Goal: Find specific page/section: Find specific page/section

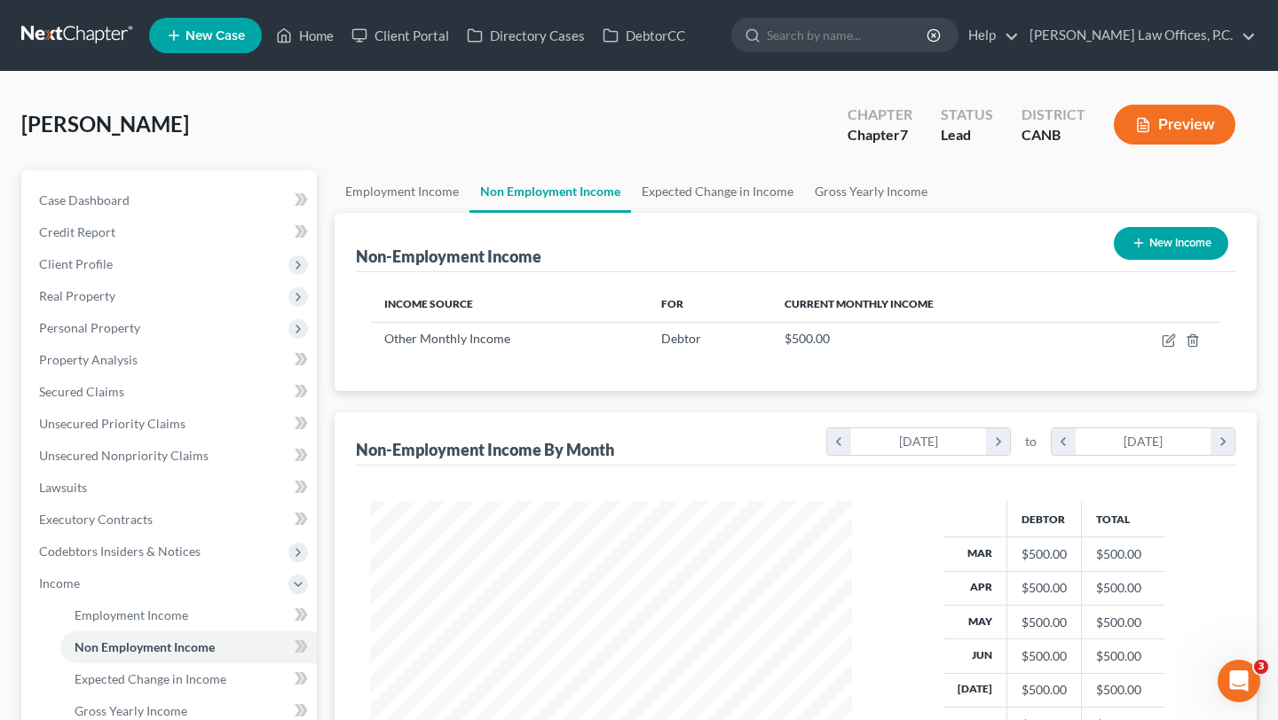
scroll to position [318, 516]
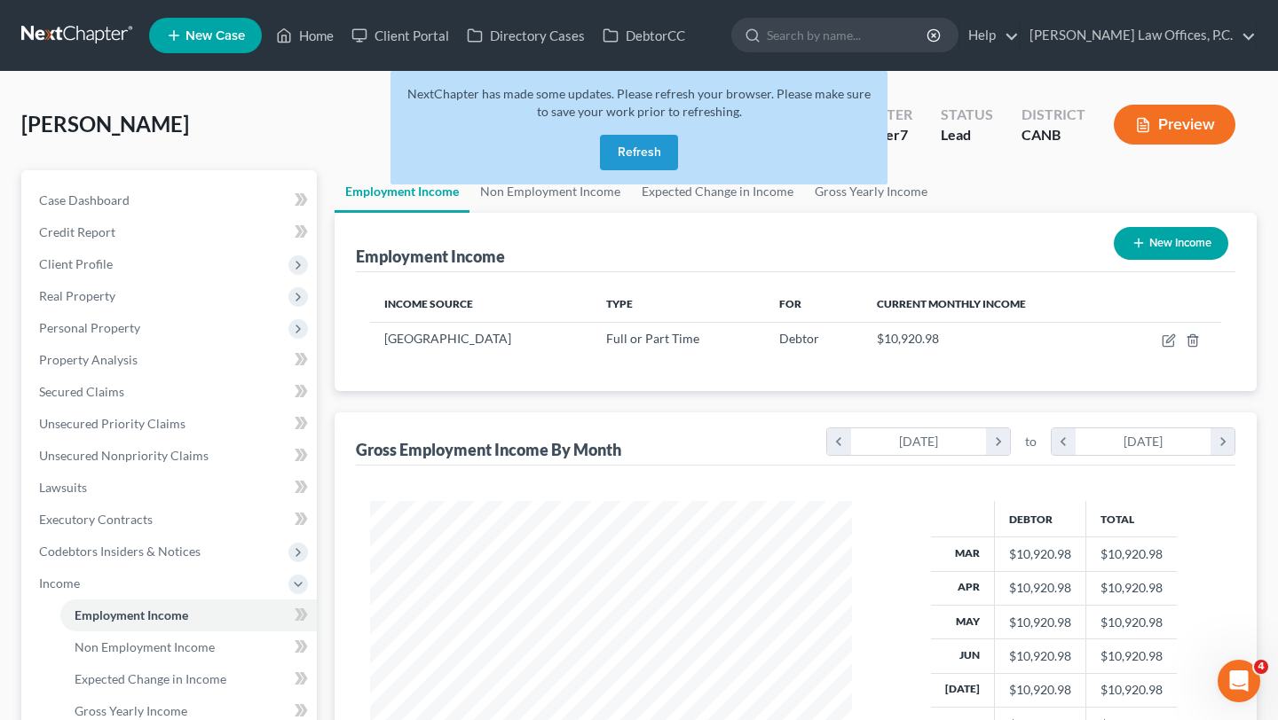
scroll to position [318, 516]
click at [637, 150] on button "Refresh" at bounding box center [639, 152] width 78 height 35
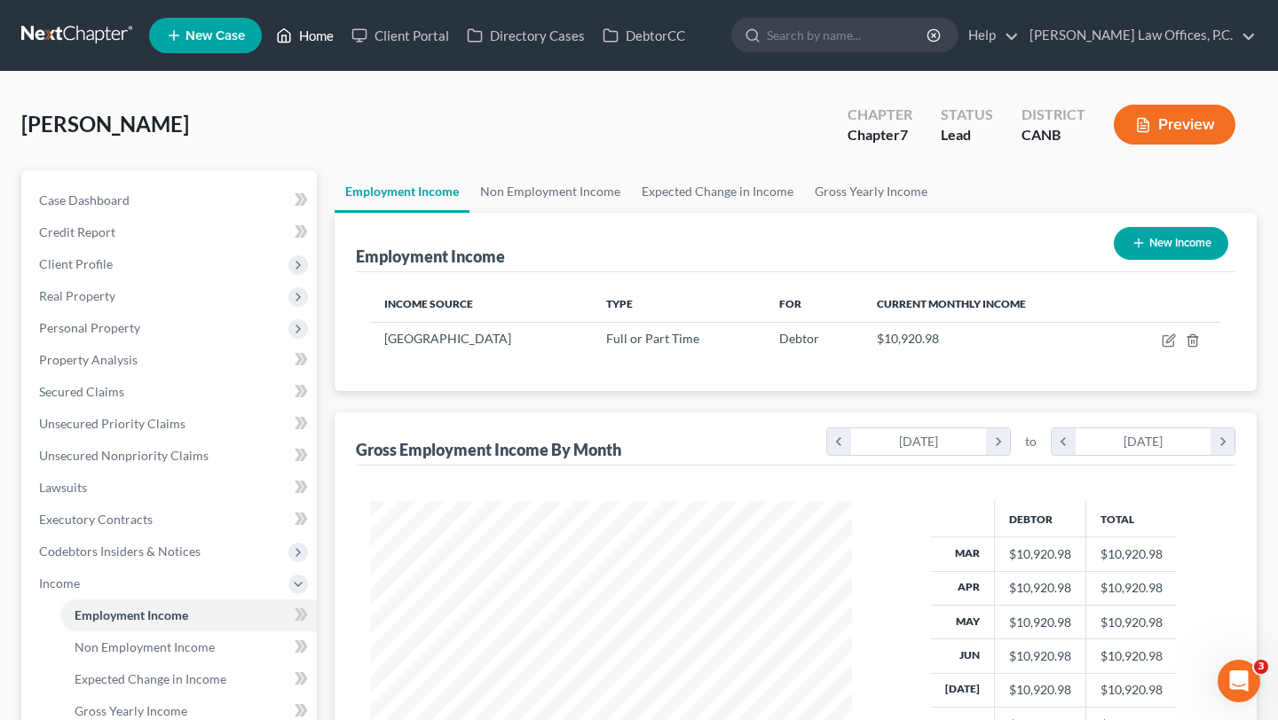
scroll to position [318, 516]
click at [317, 35] on link "Home" at bounding box center [304, 36] width 75 height 32
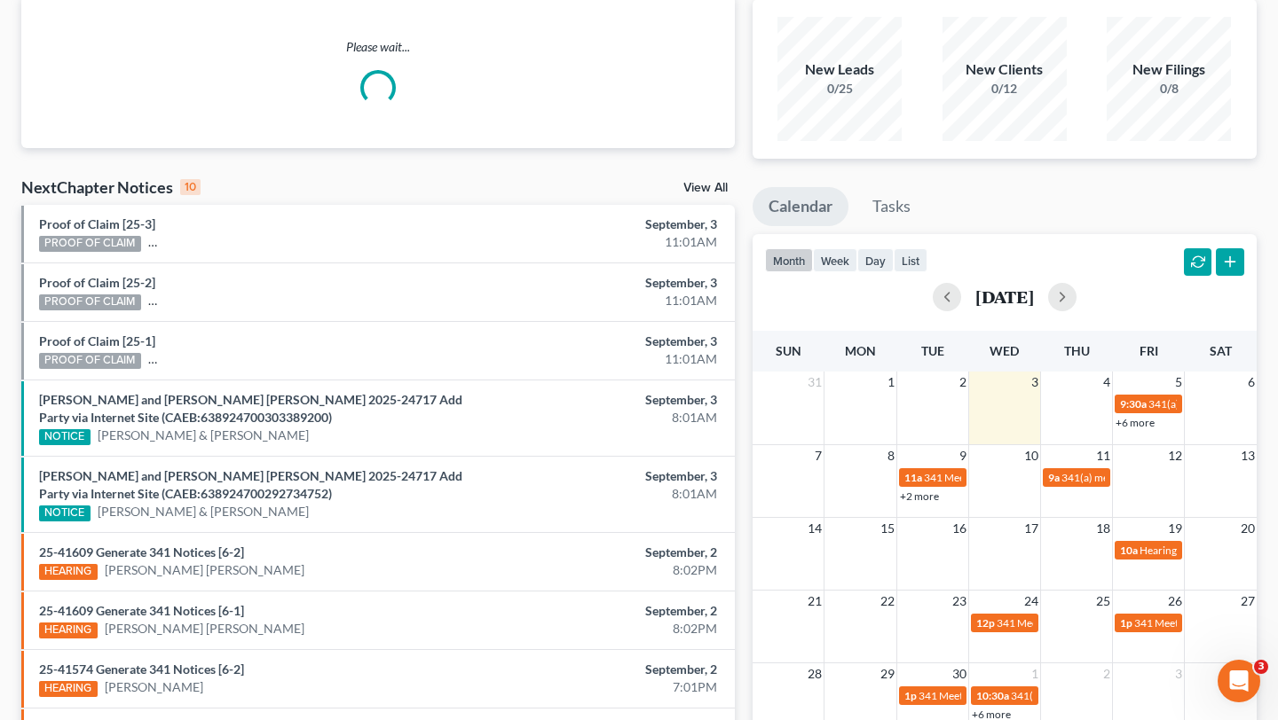
scroll to position [134, 0]
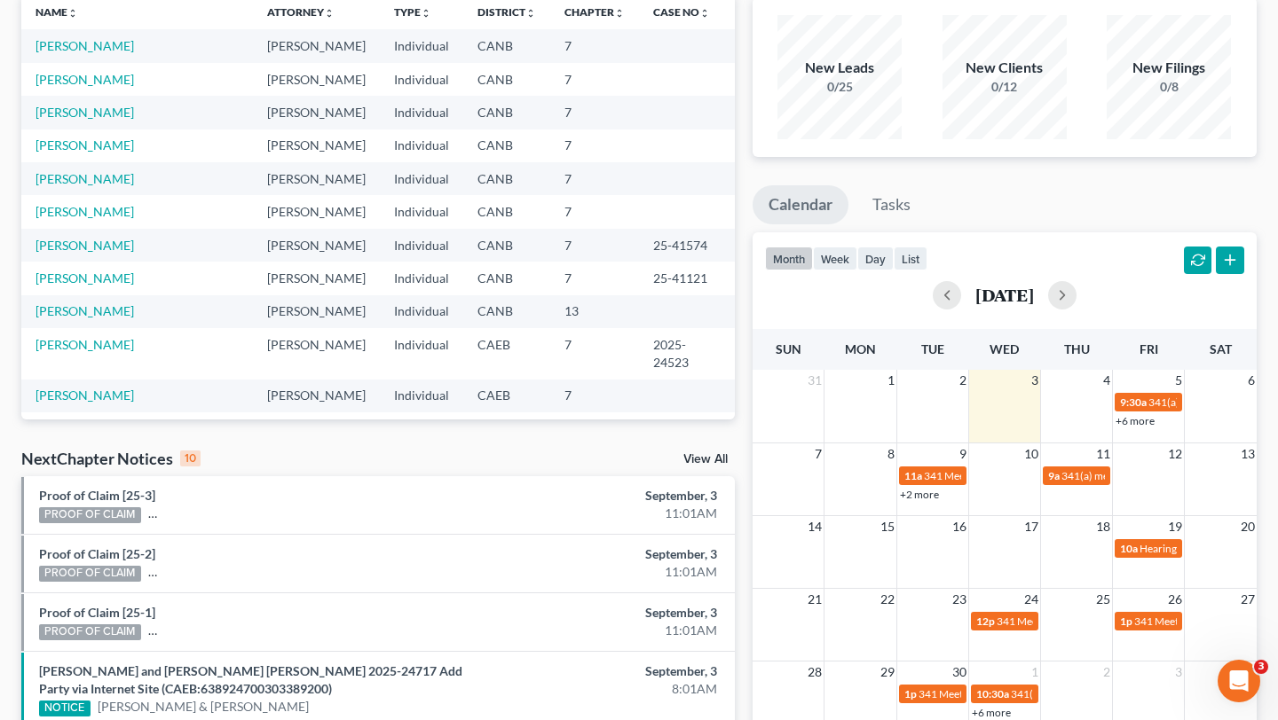
click at [922, 498] on link "+2 more" at bounding box center [919, 494] width 39 height 13
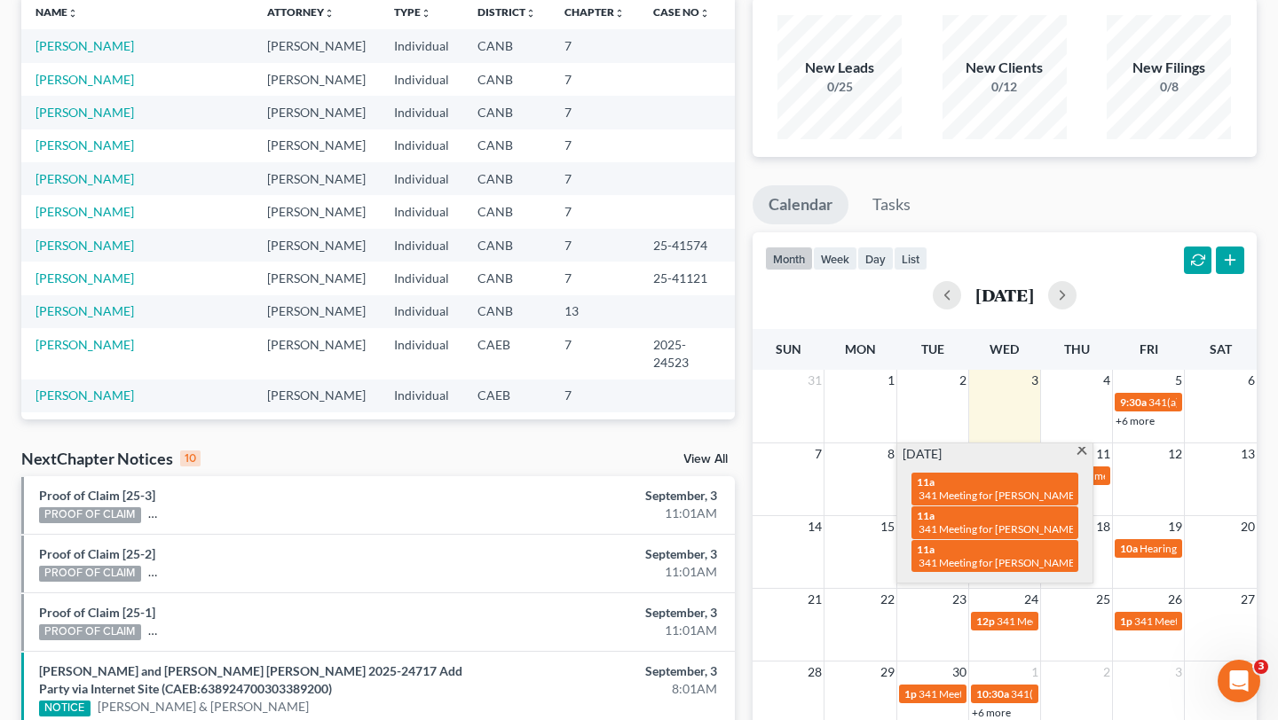
click at [1078, 455] on span at bounding box center [1080, 453] width 13 height 12
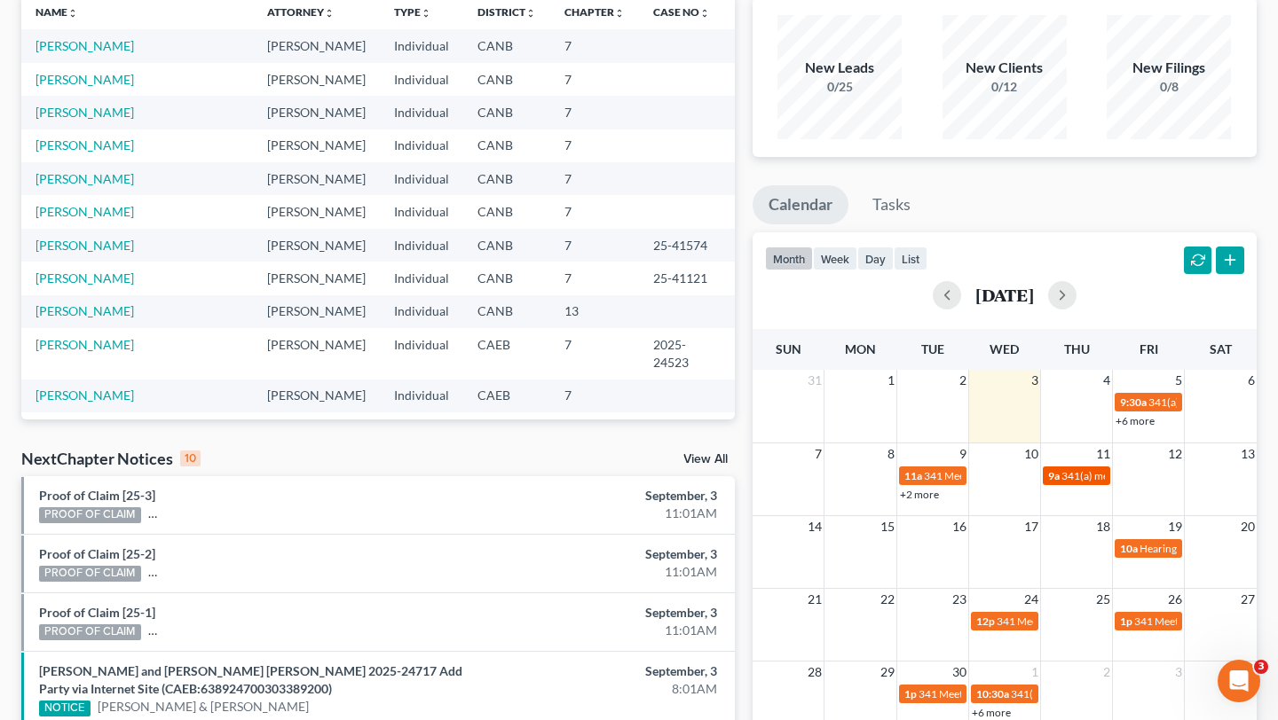
click at [1079, 469] on span "341(a) meeting for [DEMOGRAPHIC_DATA][PERSON_NAME] & [PERSON_NAME]" at bounding box center [1252, 475] width 382 height 13
select select "Days"
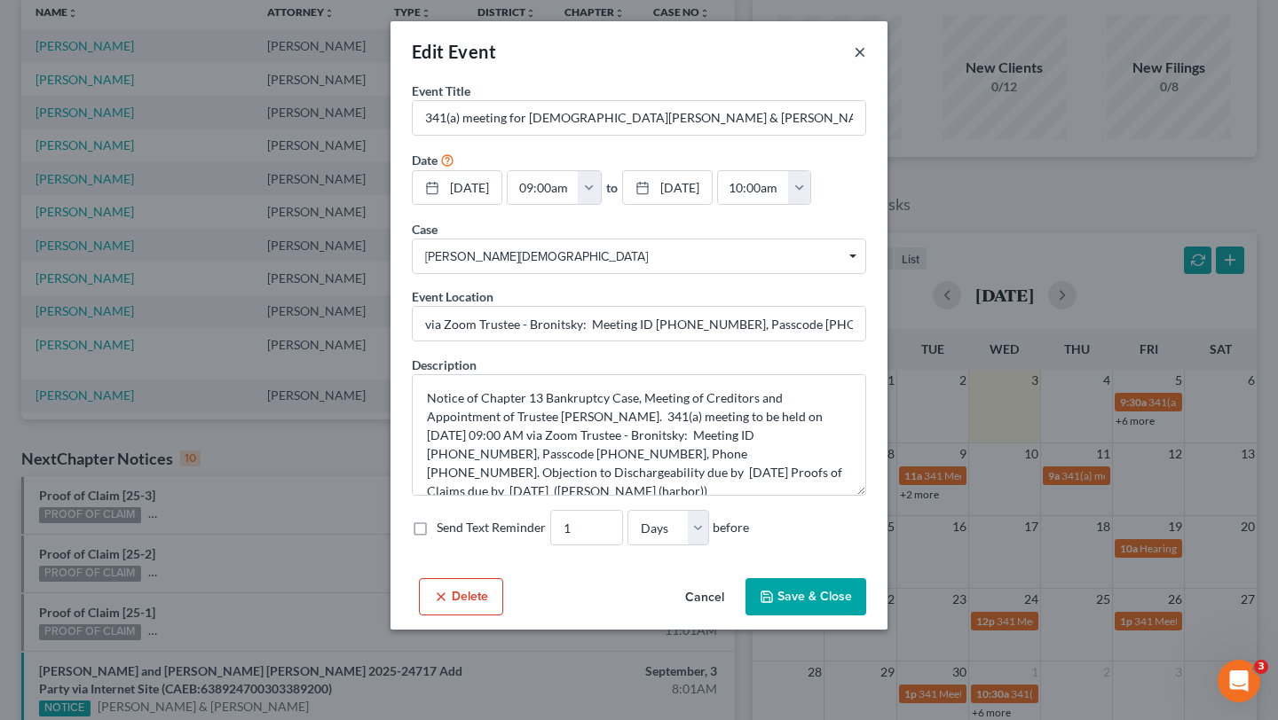
click at [858, 50] on button "×" at bounding box center [860, 51] width 12 height 21
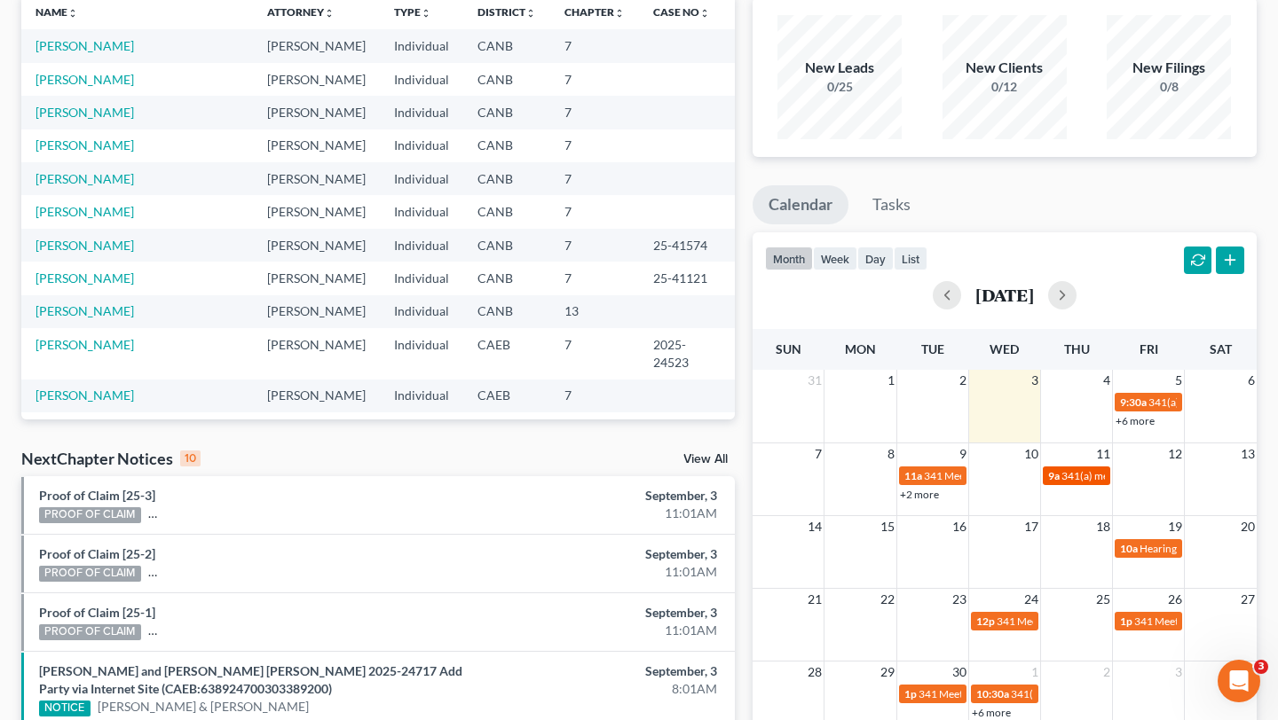
click at [1082, 484] on link "9a 341(a) meeting for [DEMOGRAPHIC_DATA][PERSON_NAME] & [PERSON_NAME]" at bounding box center [1075, 476] width 67 height 19
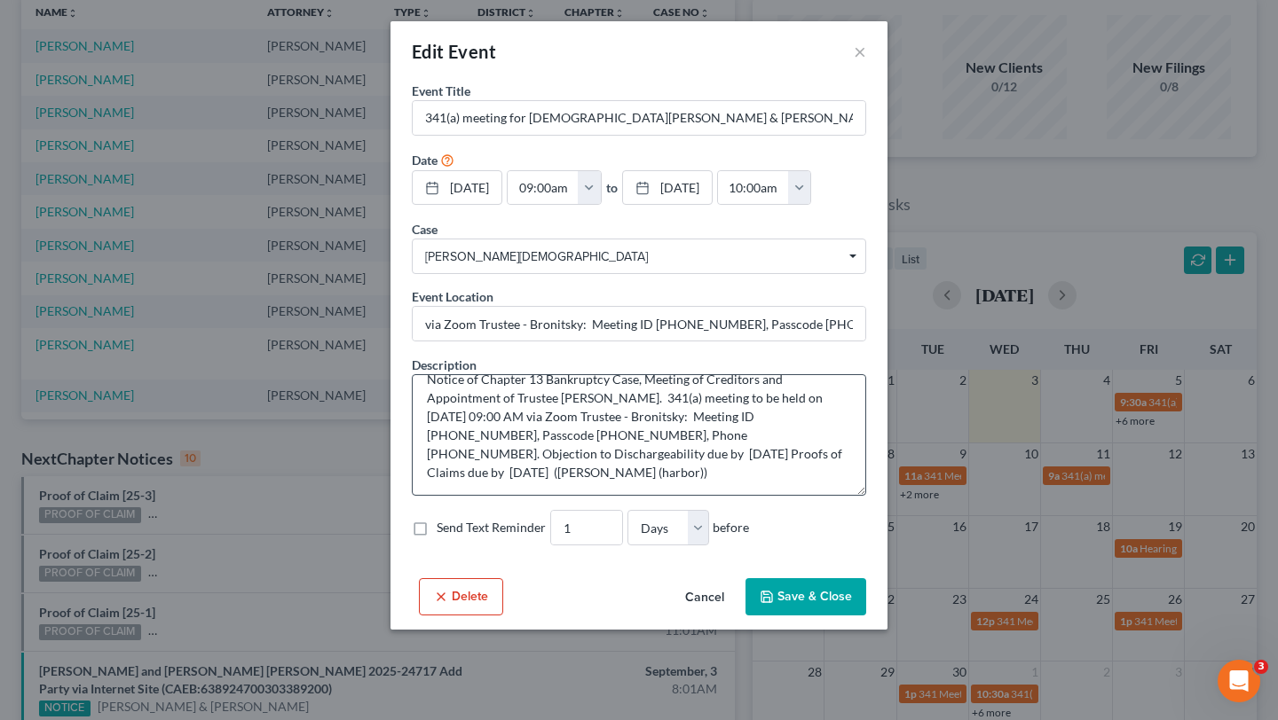
scroll to position [0, 0]
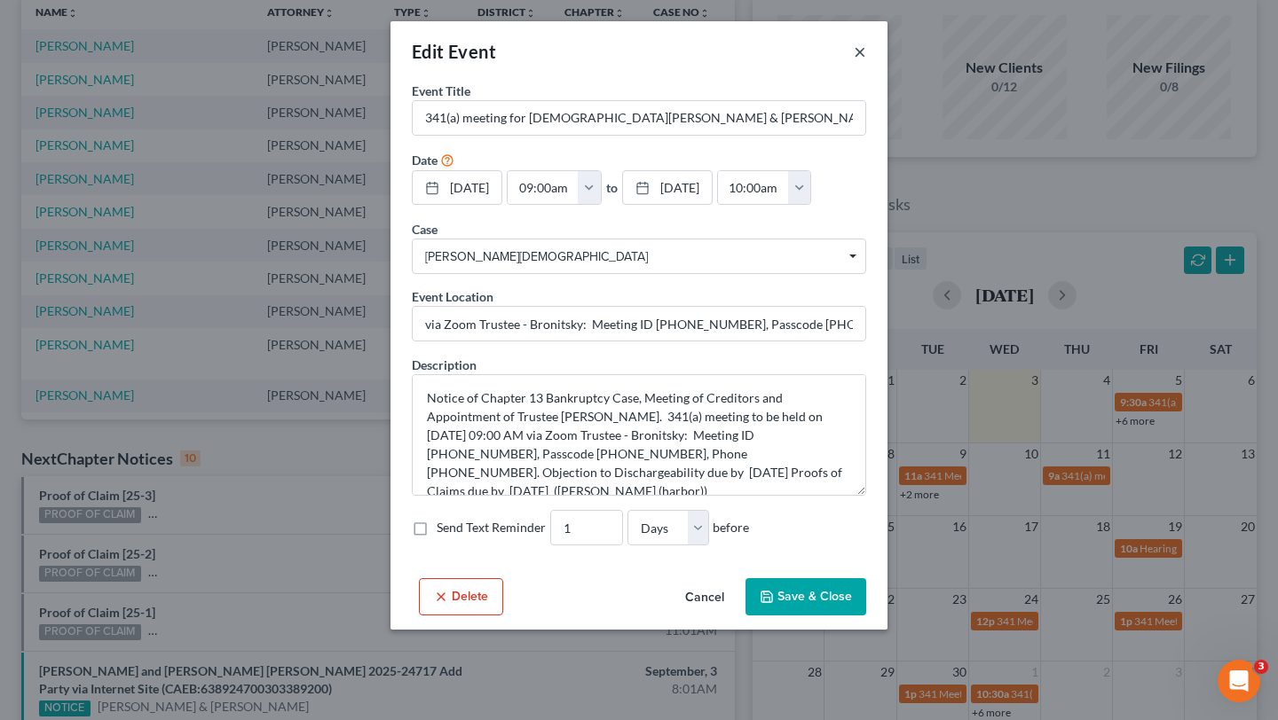
click at [858, 57] on button "×" at bounding box center [860, 51] width 12 height 21
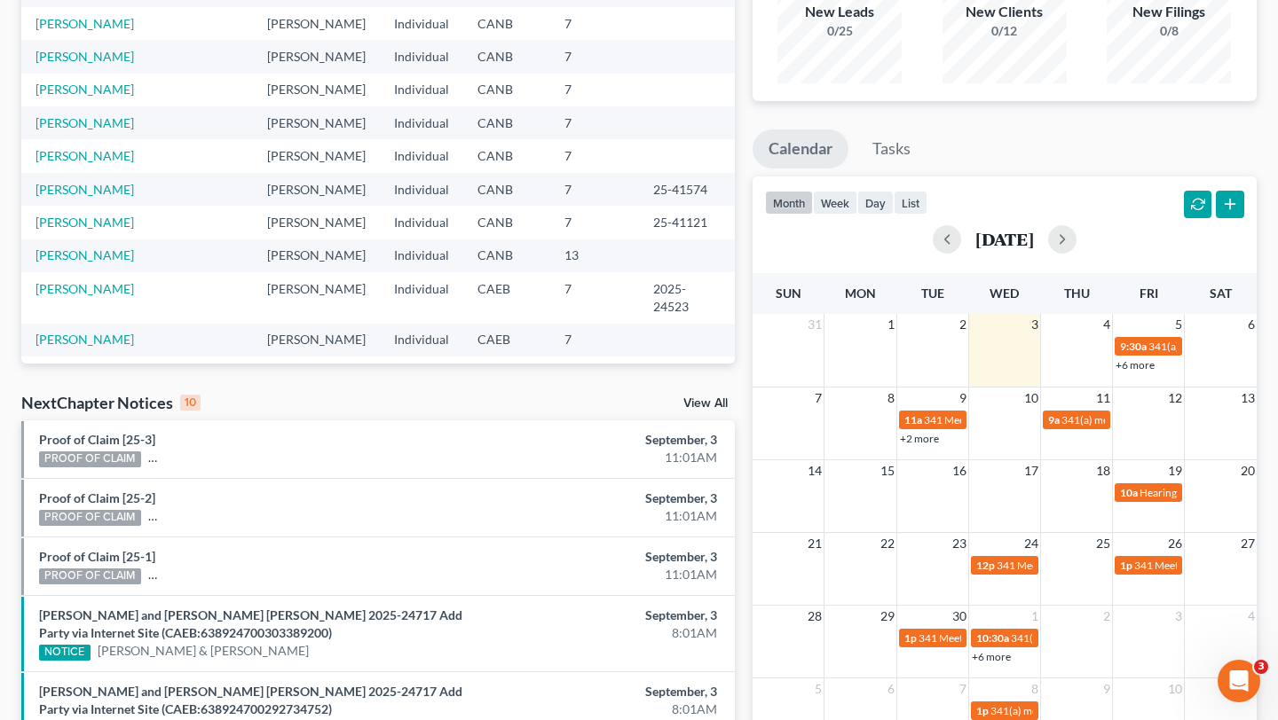
scroll to position [203, 0]
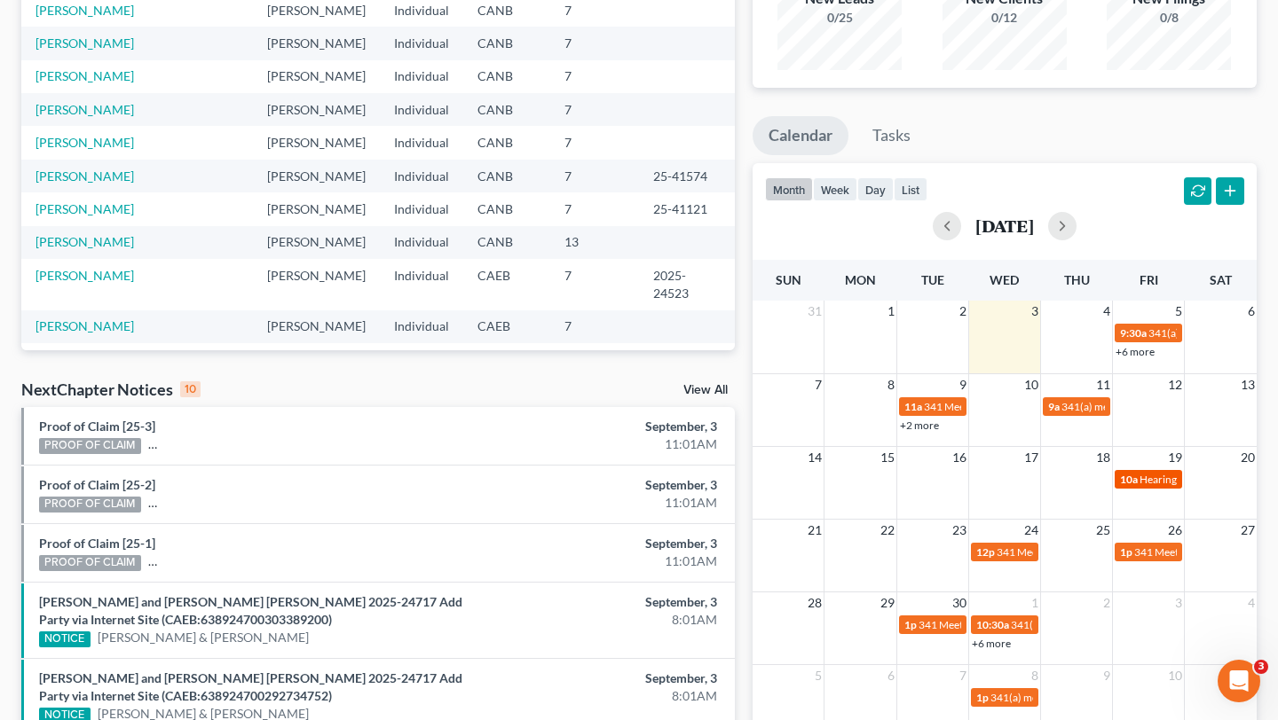
click at [1143, 478] on span "Hearing for [PERSON_NAME]" at bounding box center [1208, 479] width 138 height 13
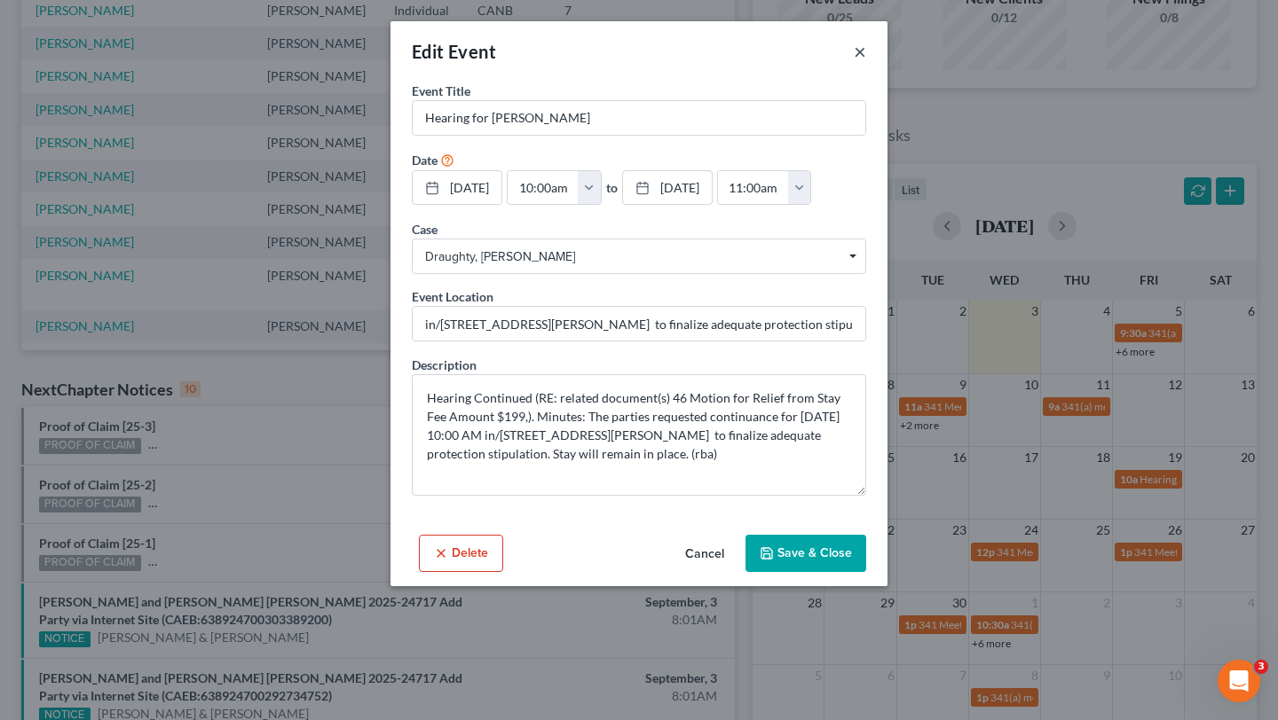
click at [859, 49] on button "×" at bounding box center [860, 51] width 12 height 21
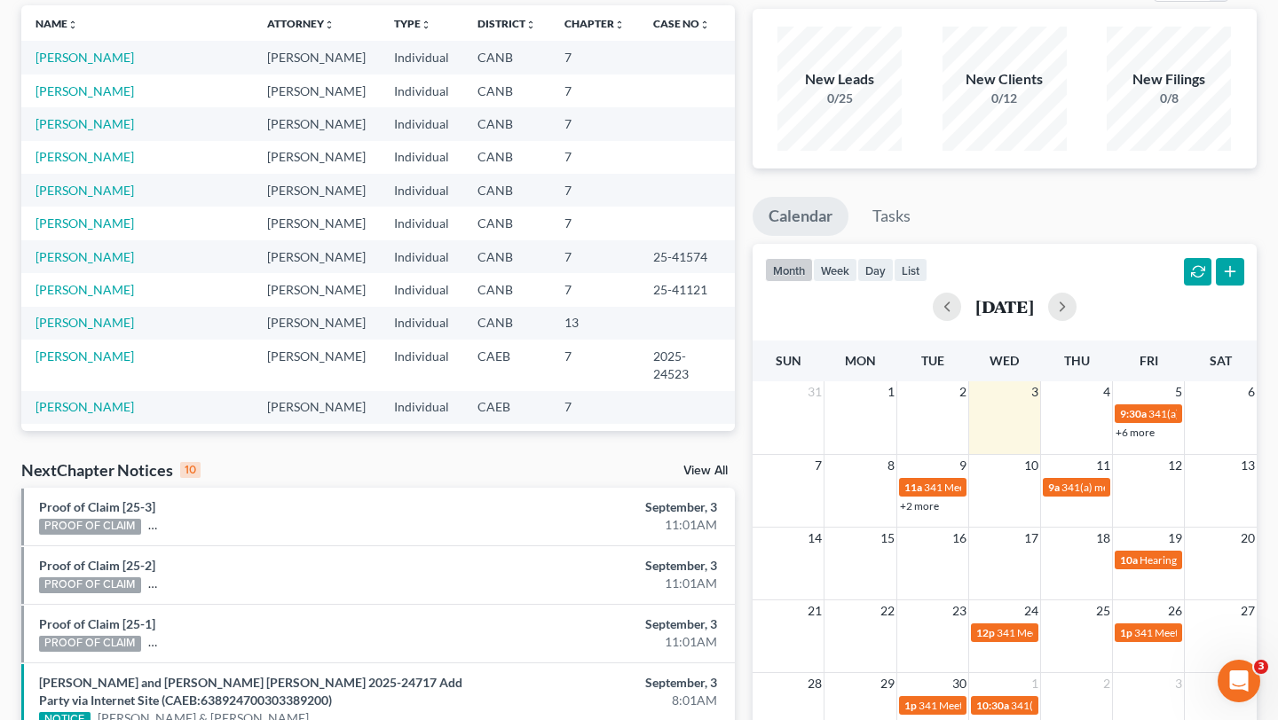
scroll to position [0, 0]
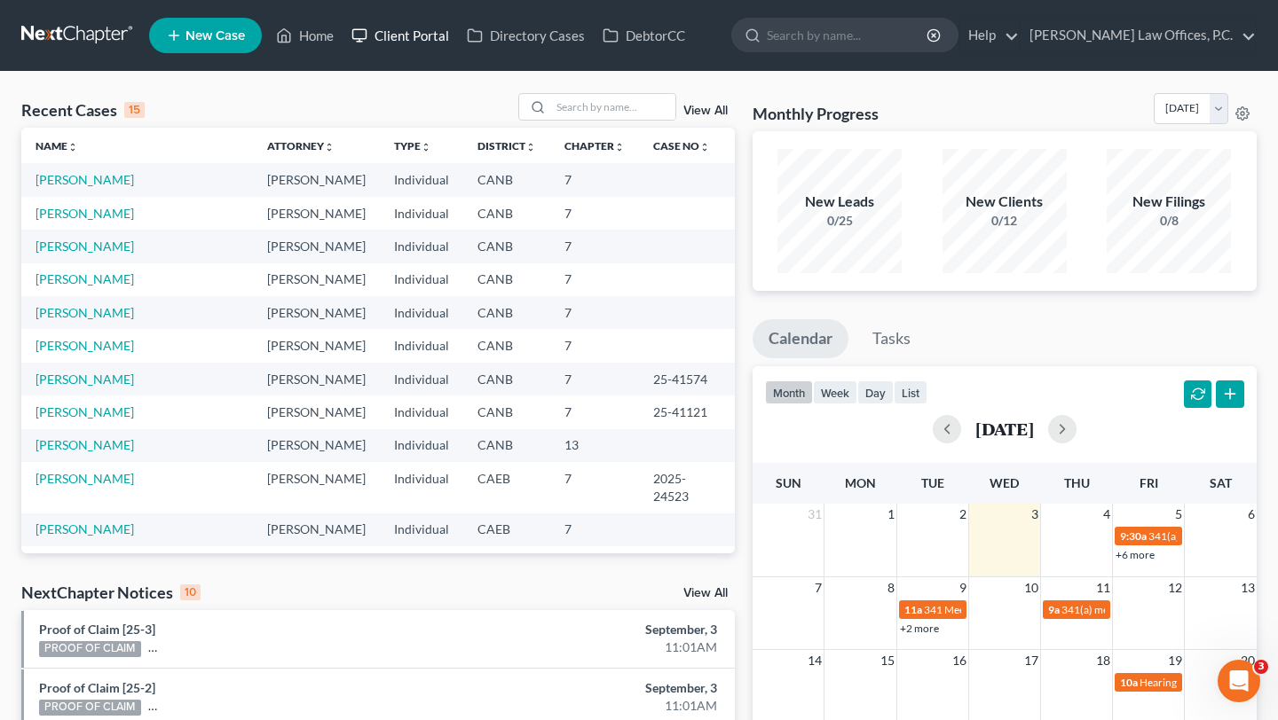
click at [429, 39] on link "Client Portal" at bounding box center [399, 36] width 115 height 32
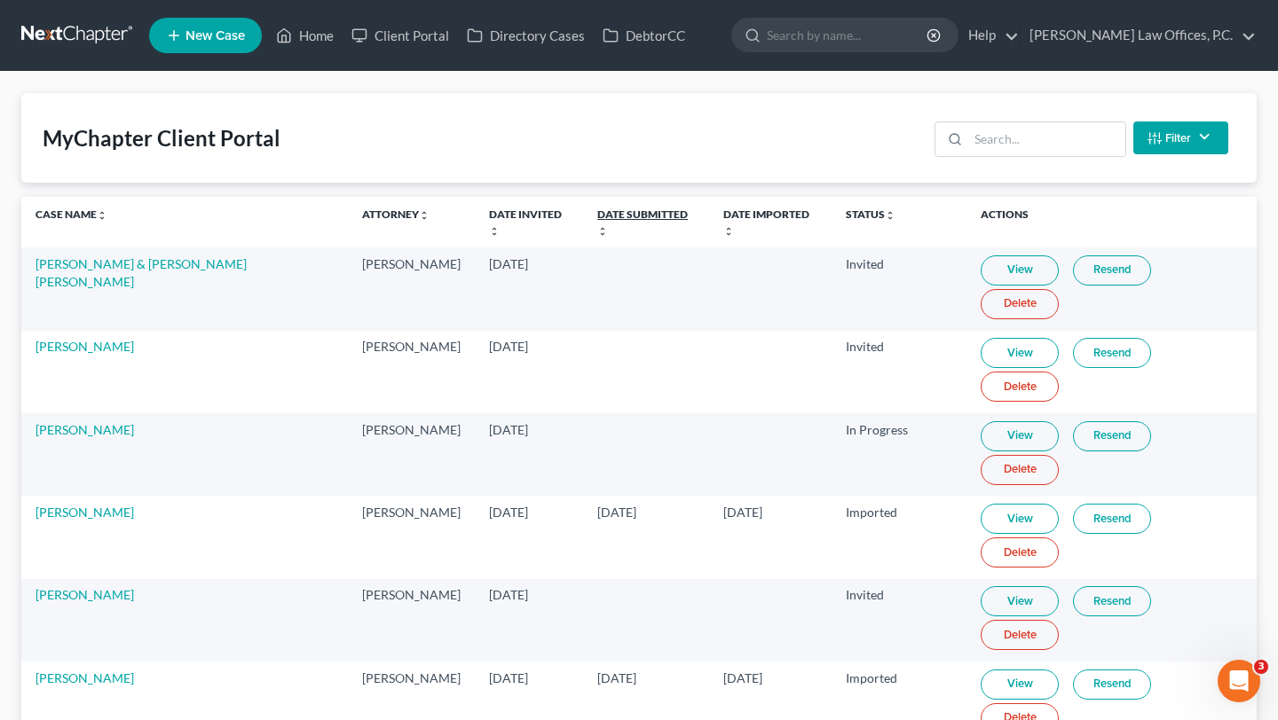
click at [613, 214] on link "Date Submitted unfold_more expand_more expand_less" at bounding box center [642, 222] width 90 height 28
click at [613, 214] on link "Date Submitted unfold_more expand_more expand_less" at bounding box center [641, 222] width 90 height 28
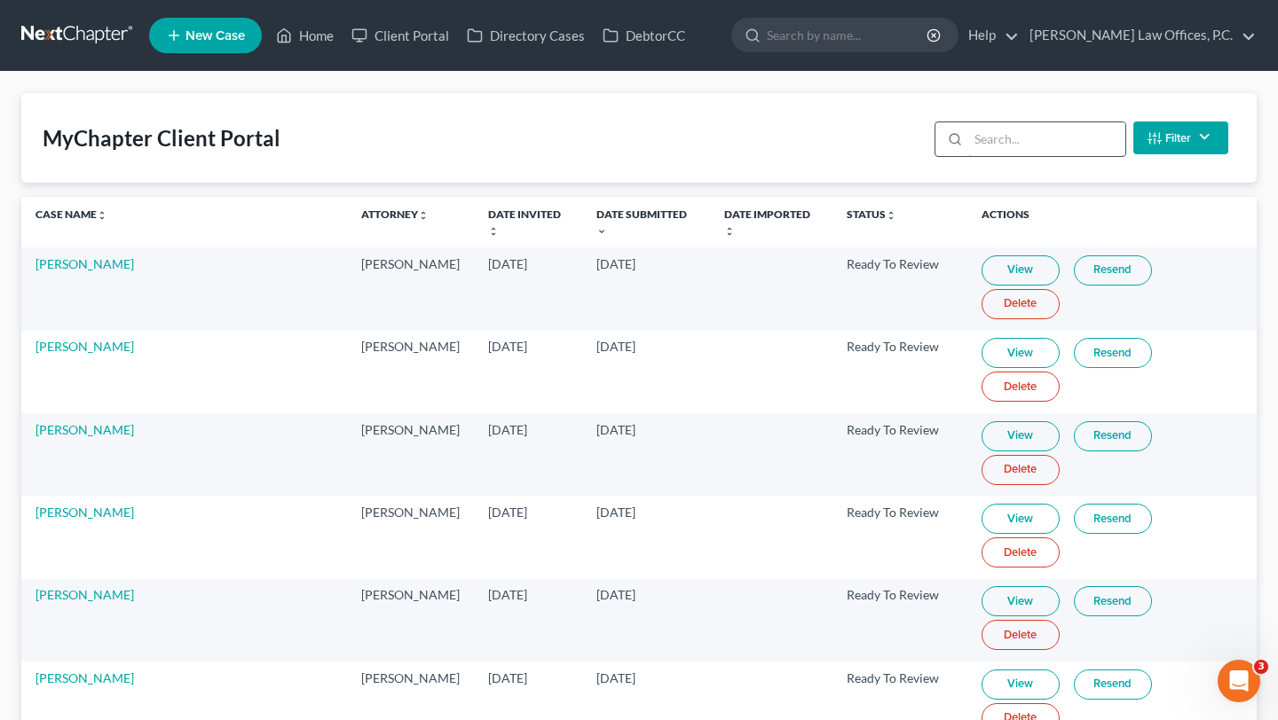
click at [1039, 149] on input "search" at bounding box center [1046, 139] width 157 height 34
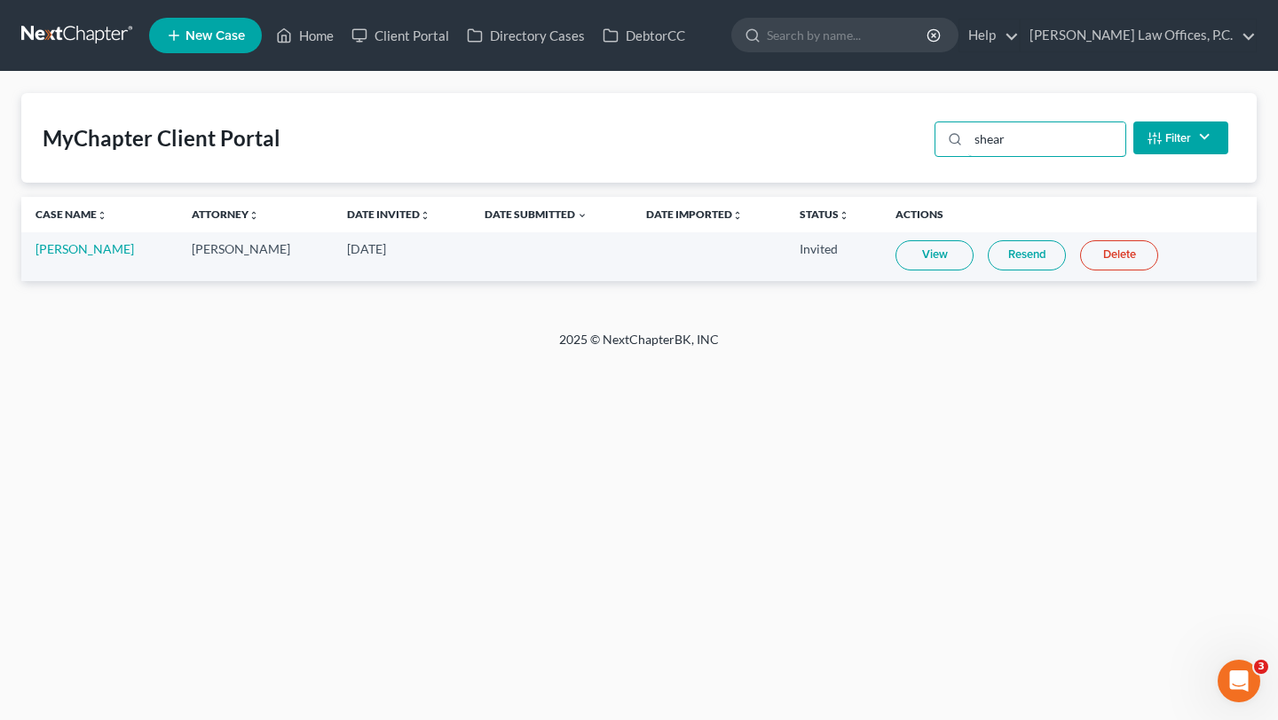
type input "shear"
click at [997, 260] on link "Resend" at bounding box center [1026, 255] width 78 height 30
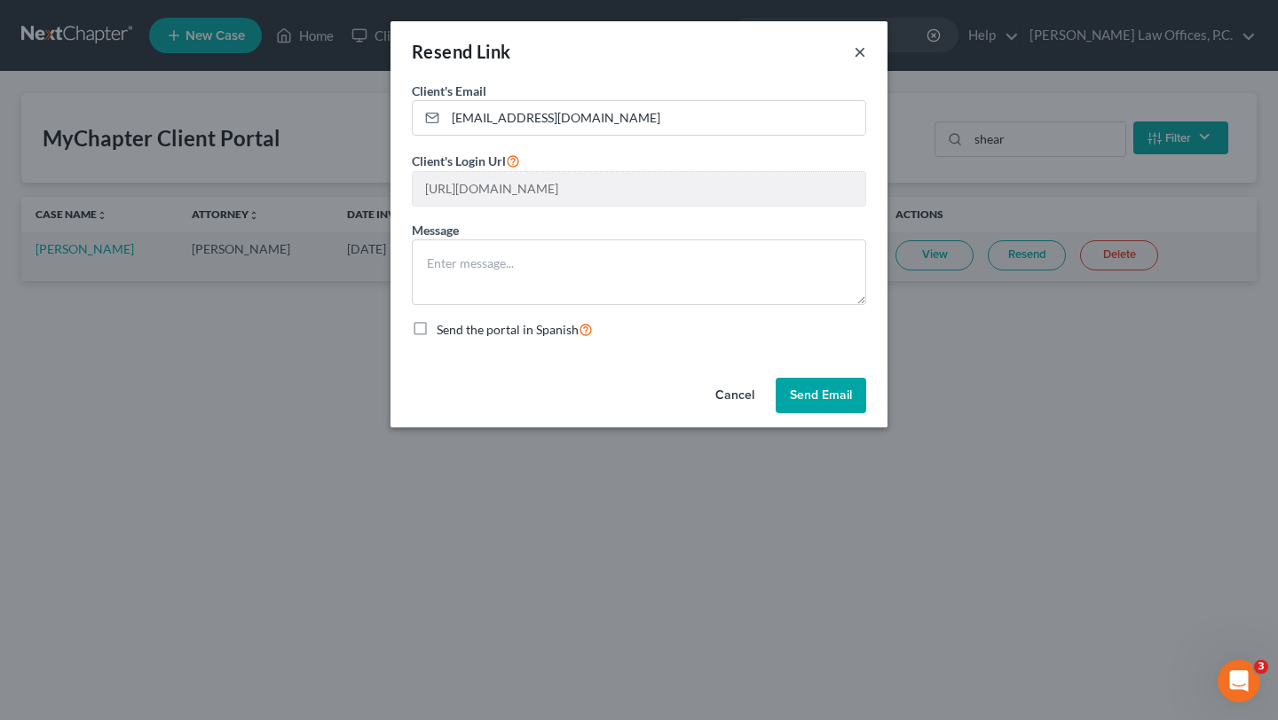
click at [859, 48] on button "×" at bounding box center [860, 51] width 12 height 21
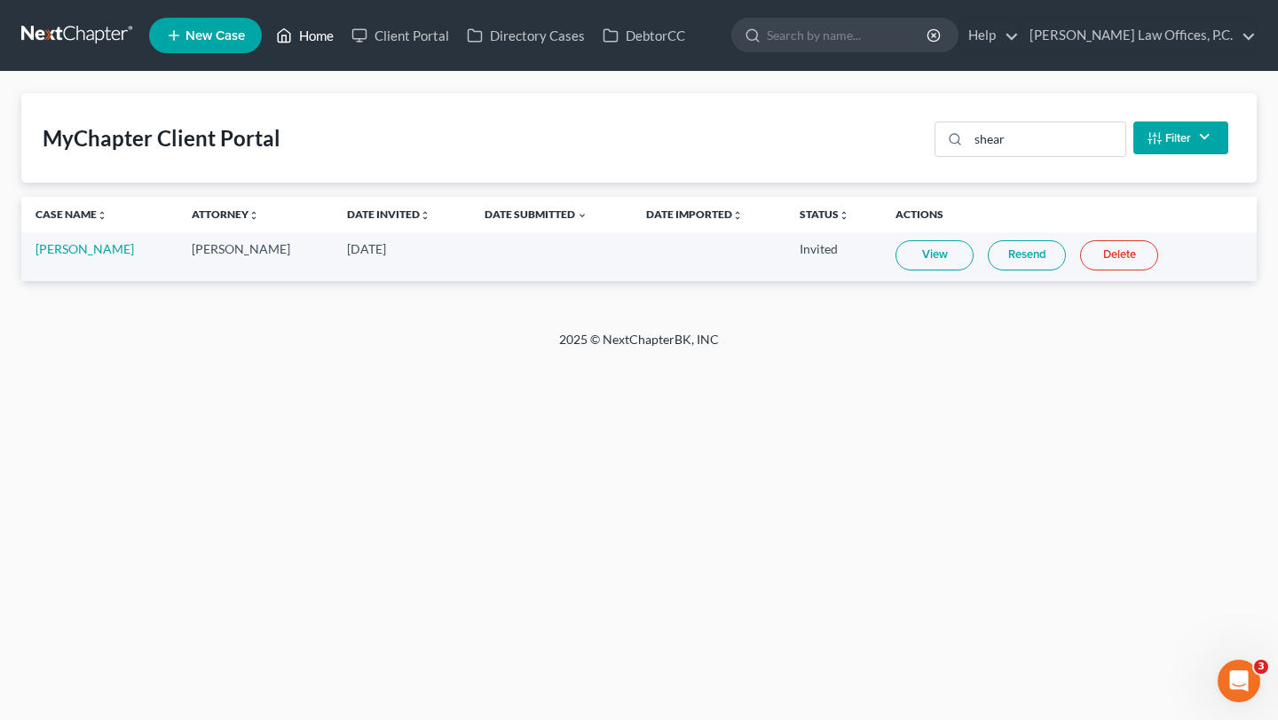
click at [327, 36] on link "Home" at bounding box center [304, 36] width 75 height 32
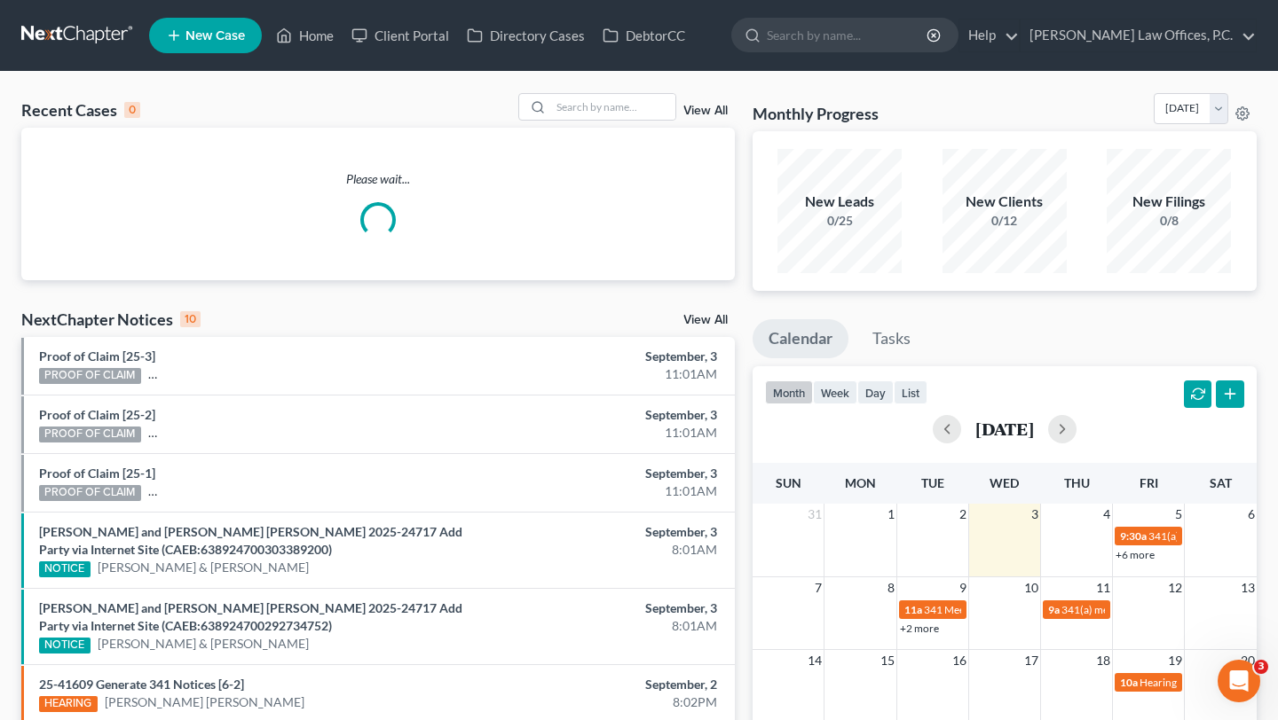
click at [689, 315] on div "Recent Cases 0 View All Please wait... NextChapter Notices 10 View All Proof of…" at bounding box center [377, 539] width 731 height 893
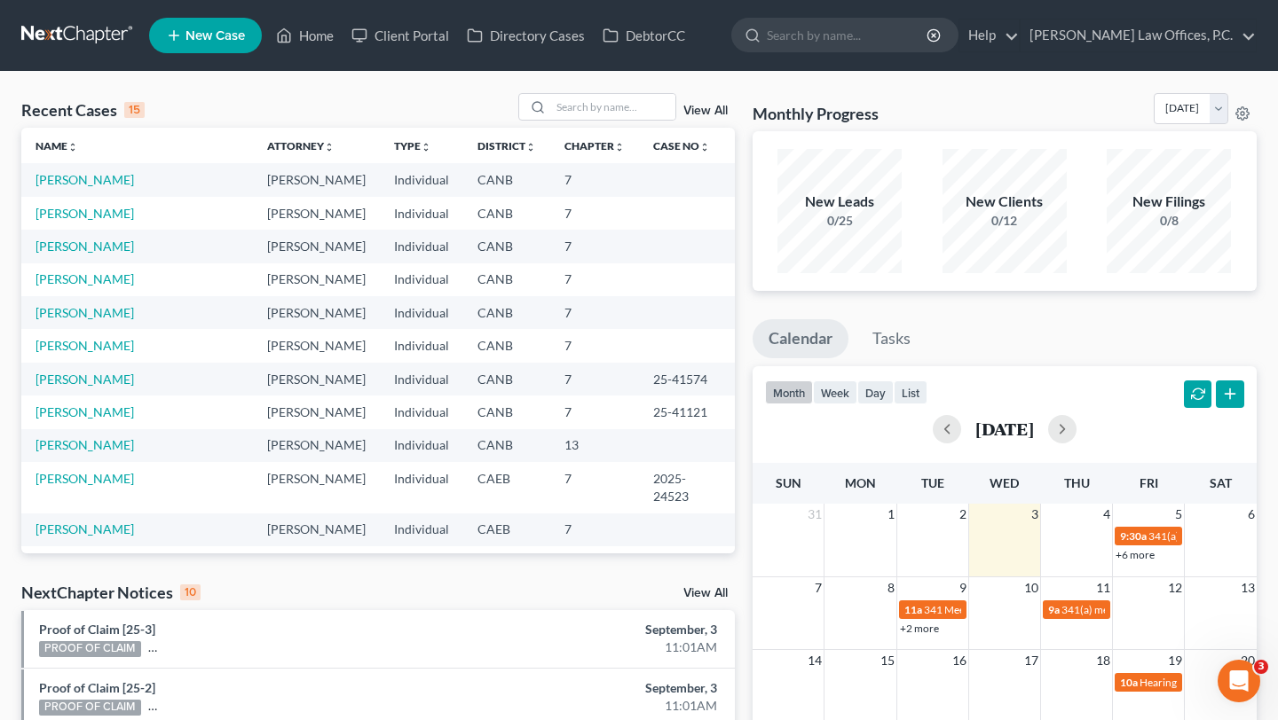
click at [713, 595] on link "View All" at bounding box center [705, 593] width 44 height 12
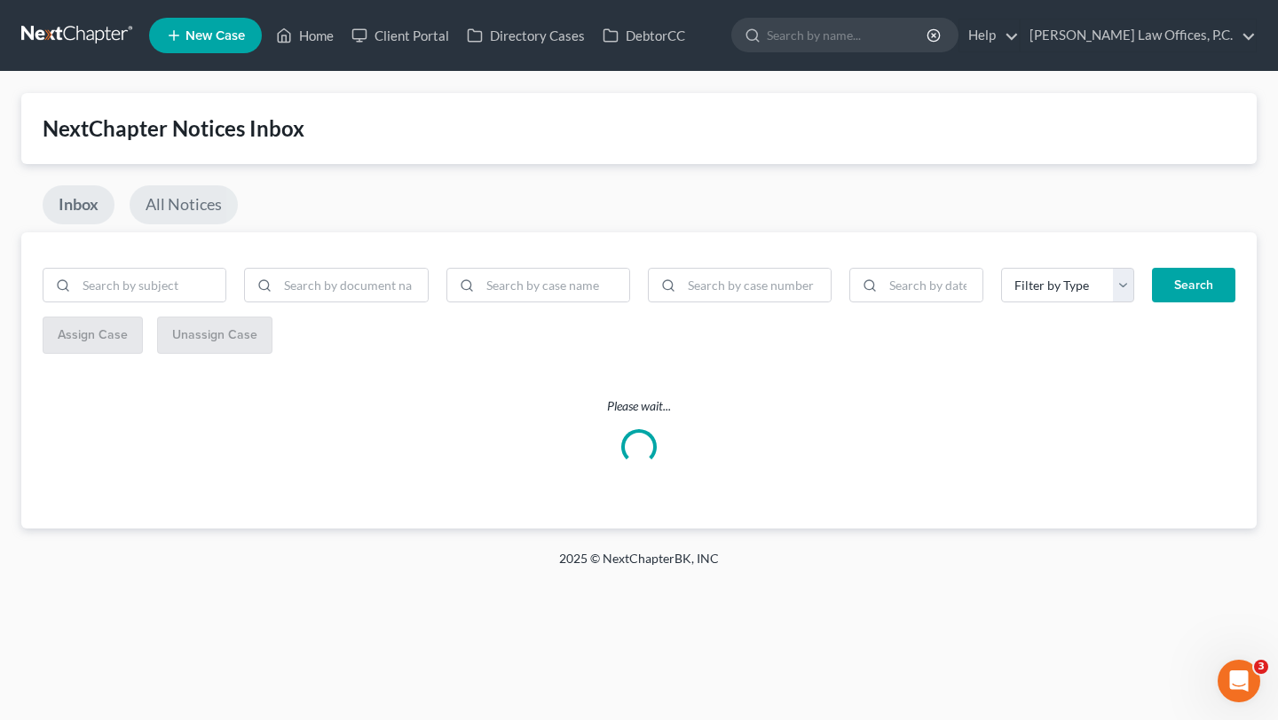
click at [210, 210] on link "All Notices" at bounding box center [184, 204] width 108 height 39
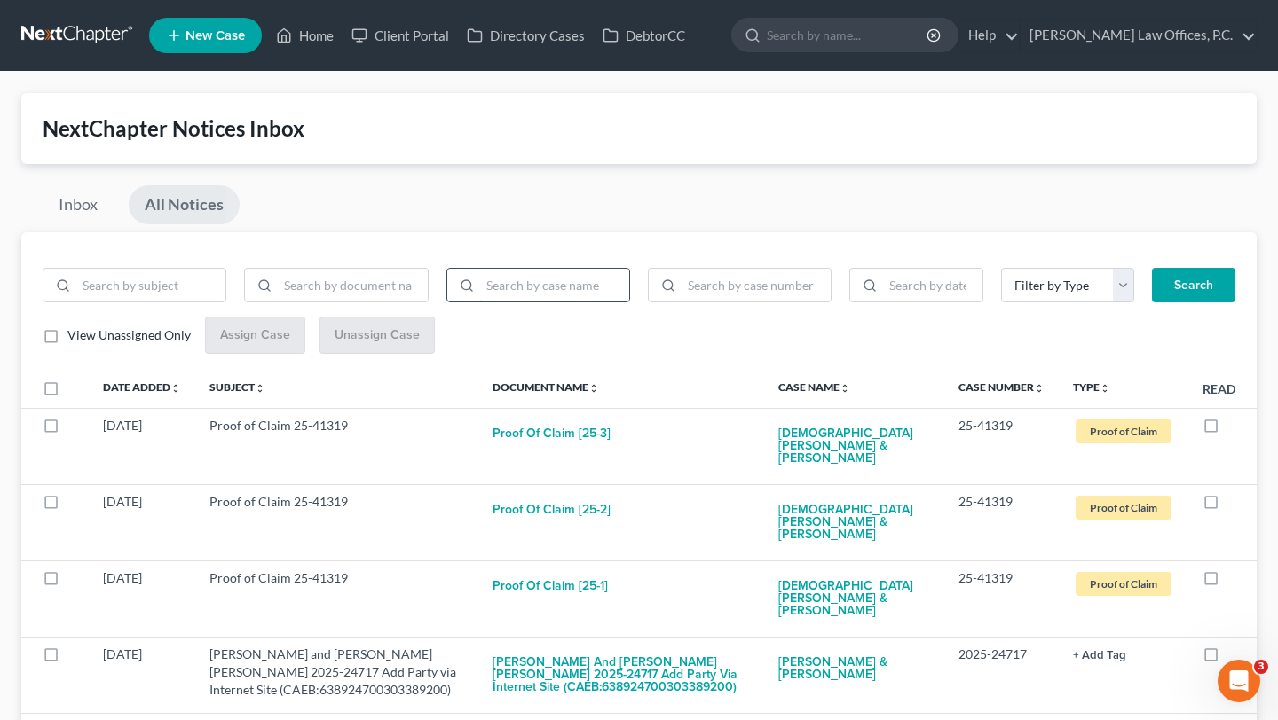
click at [560, 274] on input "search" at bounding box center [554, 286] width 149 height 34
type input "[PERSON_NAME]"
click at [1152, 268] on button "Search" at bounding box center [1193, 285] width 83 height 35
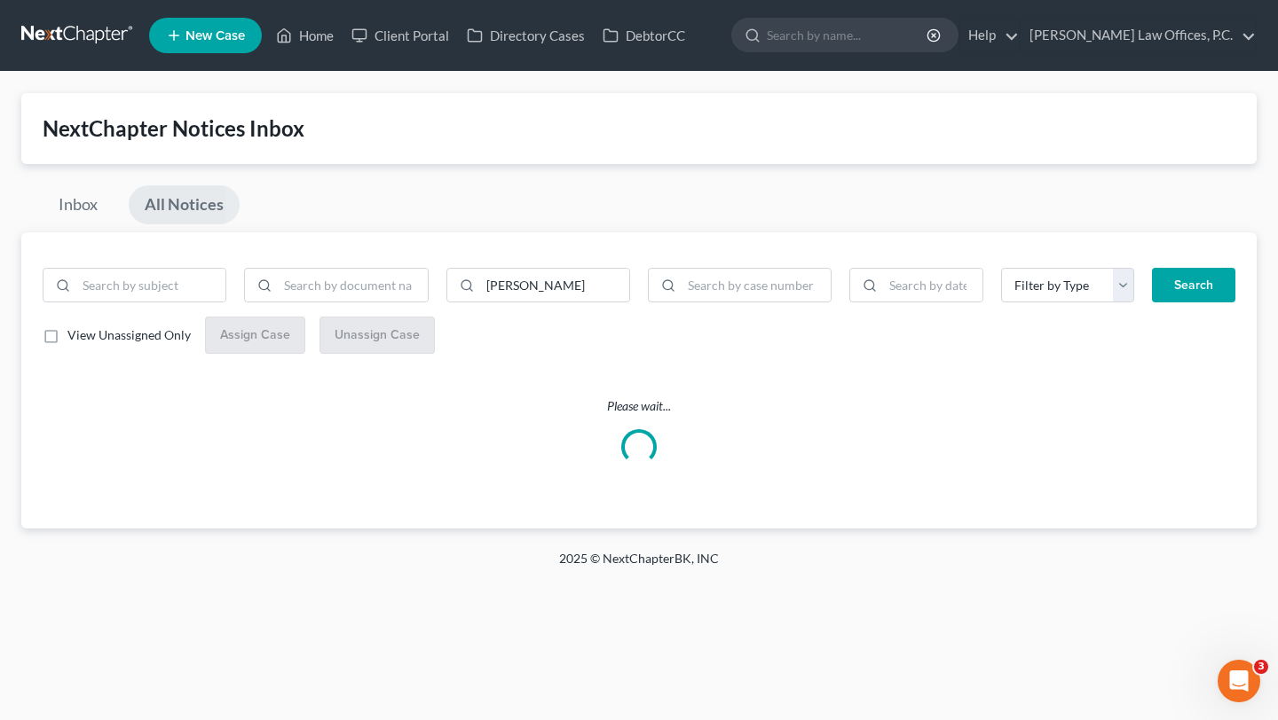
click at [584, 199] on div "Inbox All Notices" at bounding box center [638, 208] width 1235 height 47
click at [306, 33] on link "Home" at bounding box center [304, 36] width 75 height 32
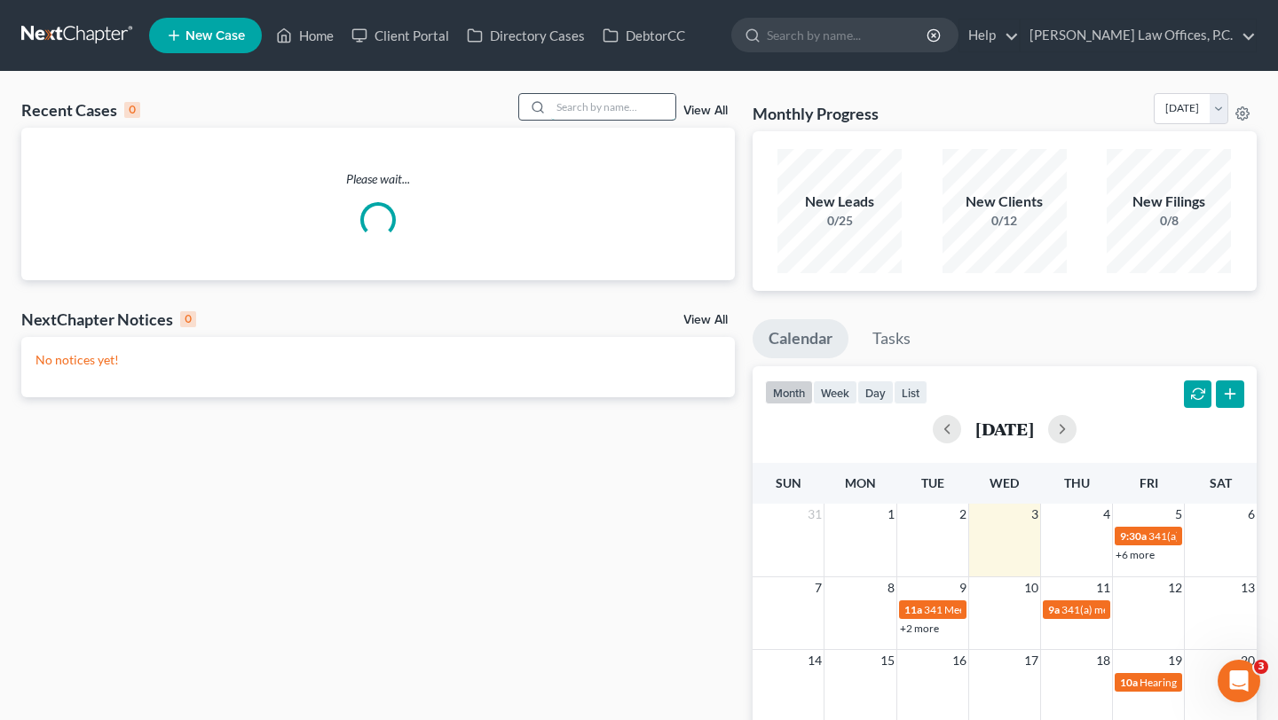
click at [594, 106] on input "search" at bounding box center [613, 107] width 124 height 26
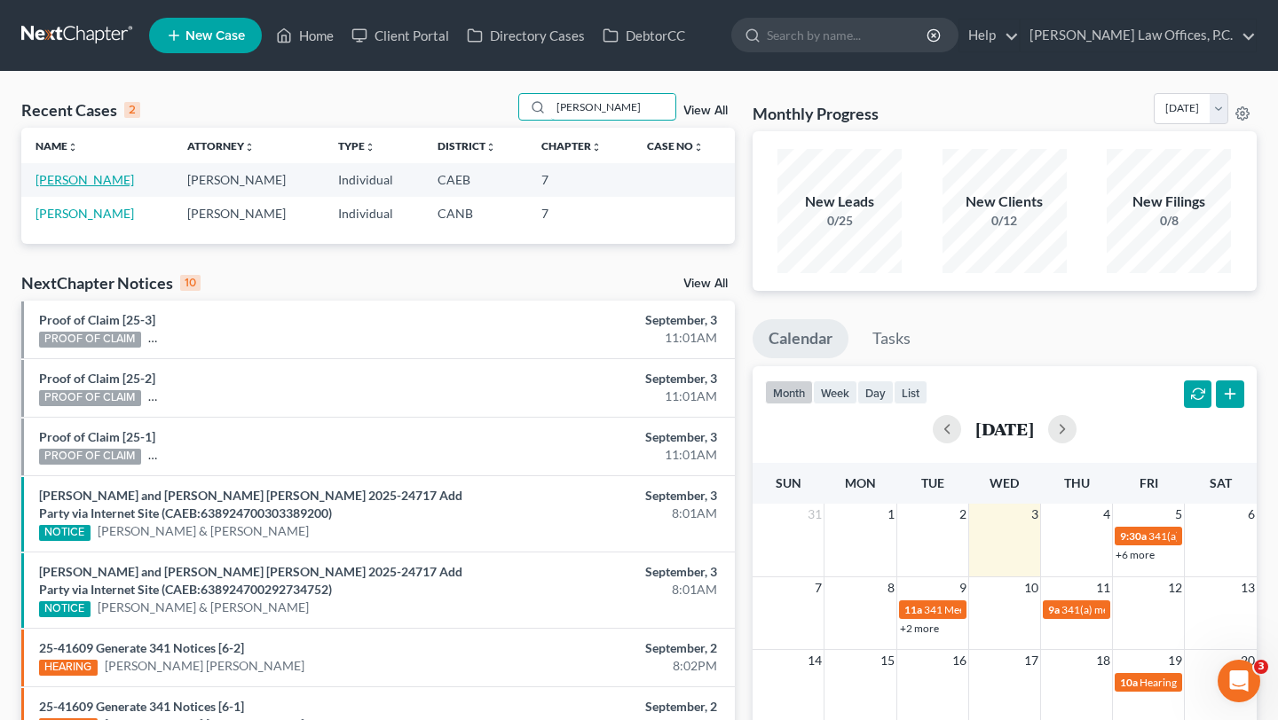
type input "[PERSON_NAME]"
click at [59, 187] on link "[PERSON_NAME]" at bounding box center [84, 179] width 98 height 15
